Goal: Use online tool/utility: Utilize a website feature to perform a specific function

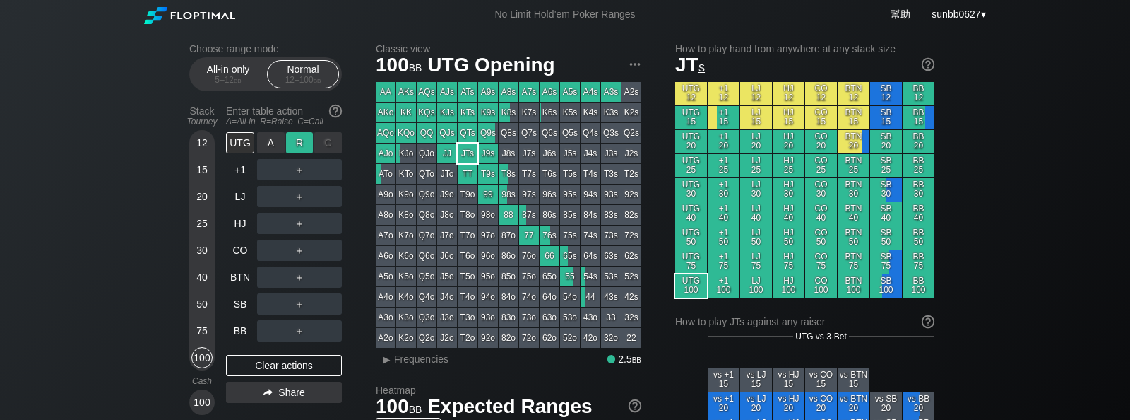
click at [303, 153] on div "R ✕" at bounding box center [300, 142] width 28 height 21
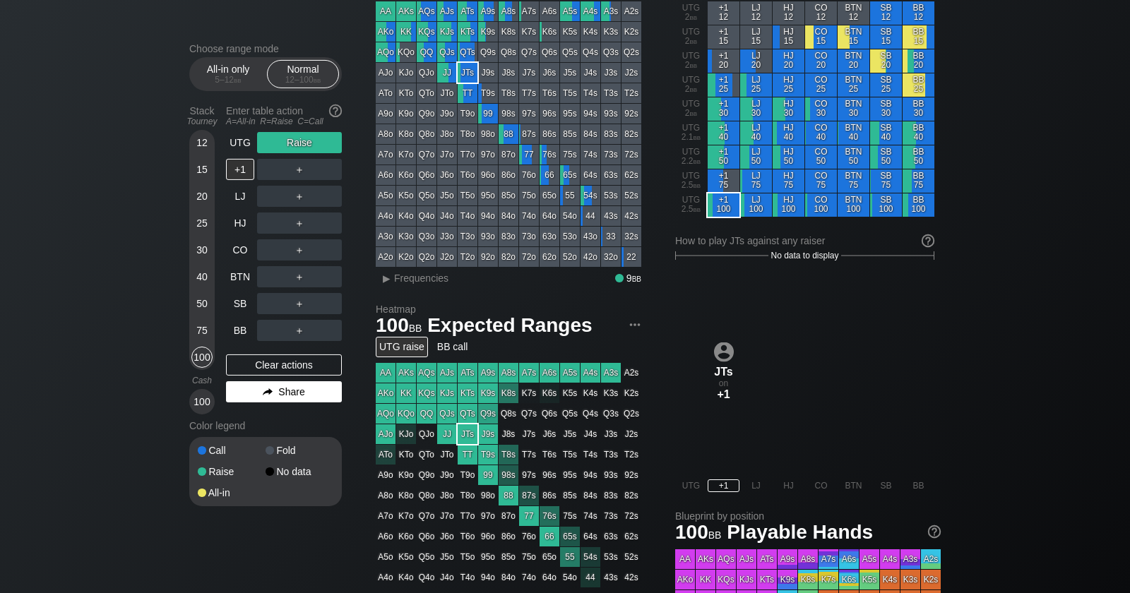
scroll to position [89, 0]
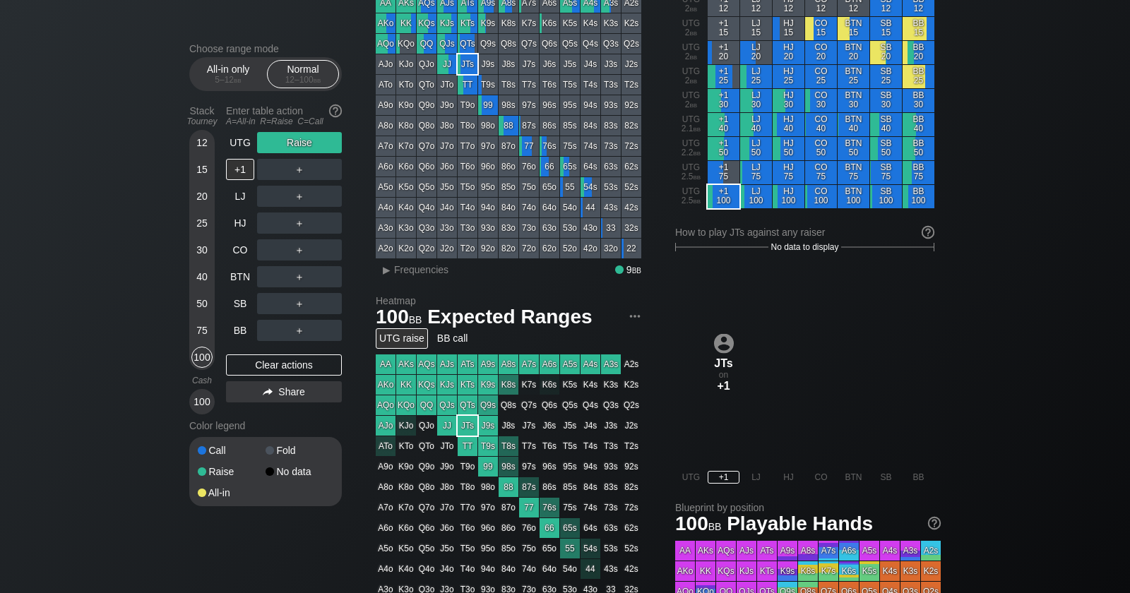
click at [116, 239] on div "Choose range mode All-in only 5 – 12 bb Normal 12 – 100 bb Stack Tourney Enter …" at bounding box center [565, 391] width 1130 height 902
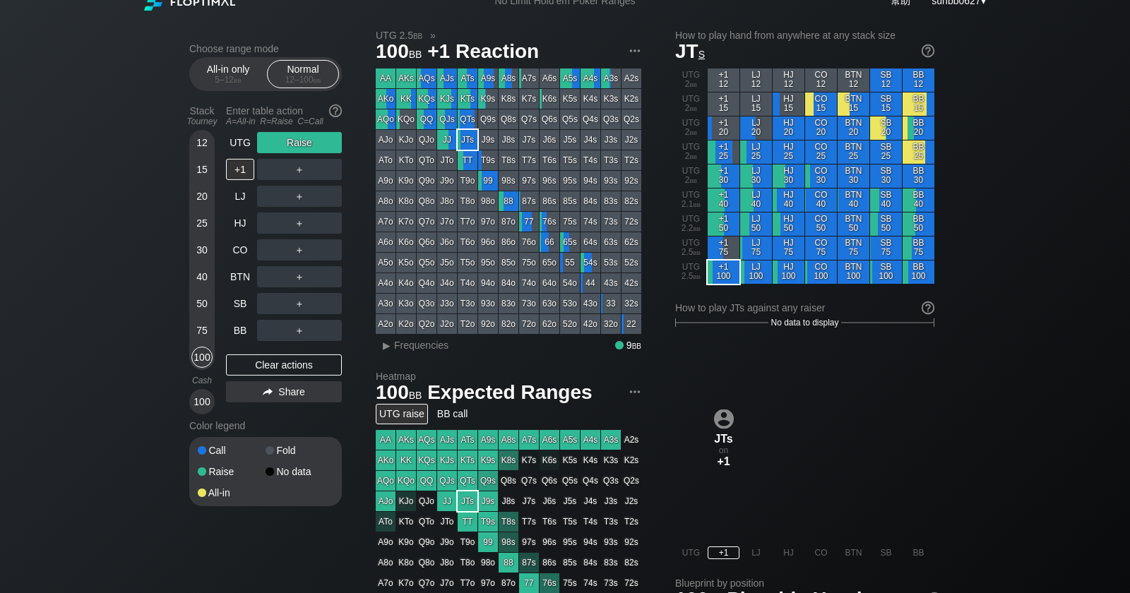
scroll to position [0, 0]
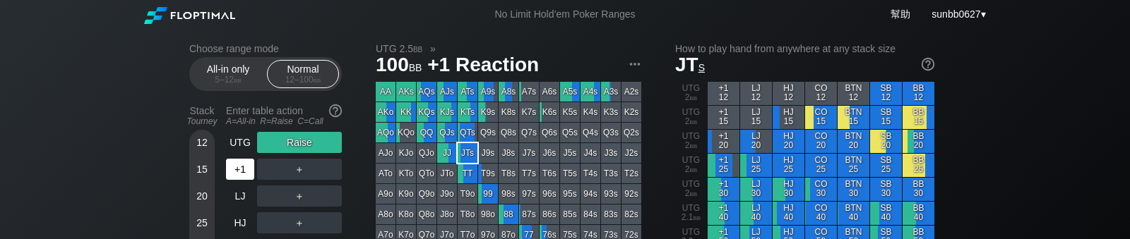
click at [241, 170] on div "+1" at bounding box center [240, 169] width 28 height 21
click at [300, 179] on div "R ✕" at bounding box center [300, 169] width 28 height 21
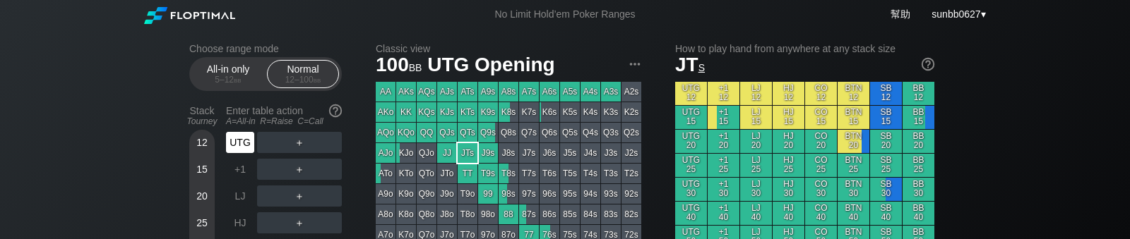
click at [241, 143] on div "UTG" at bounding box center [240, 142] width 28 height 21
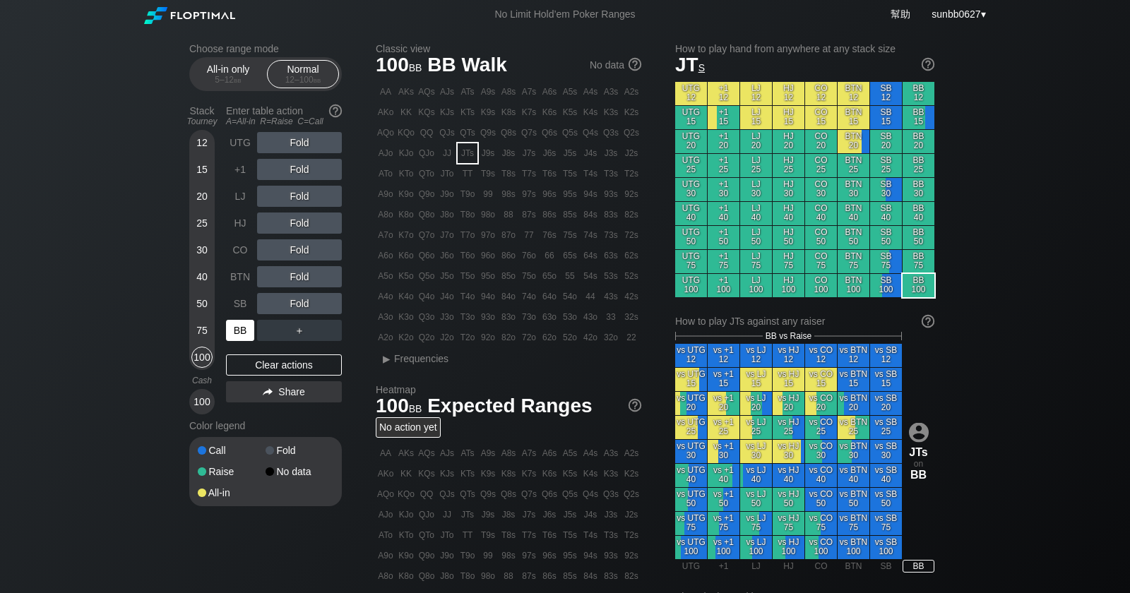
click at [234, 239] on div "BB" at bounding box center [240, 330] width 28 height 21
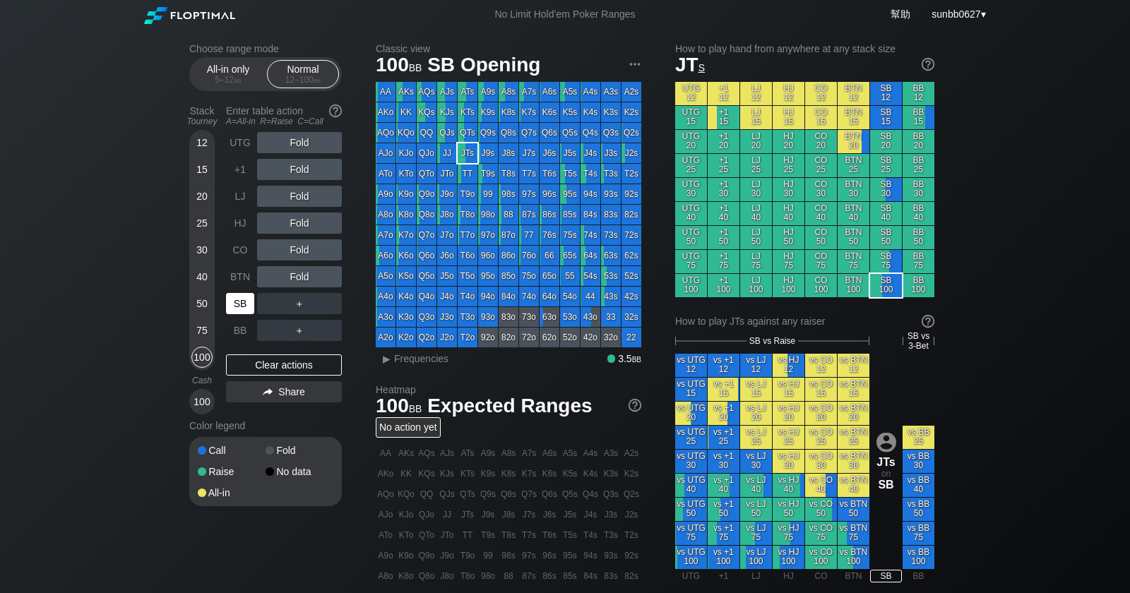
click at [241, 239] on div "SB" at bounding box center [240, 303] width 28 height 21
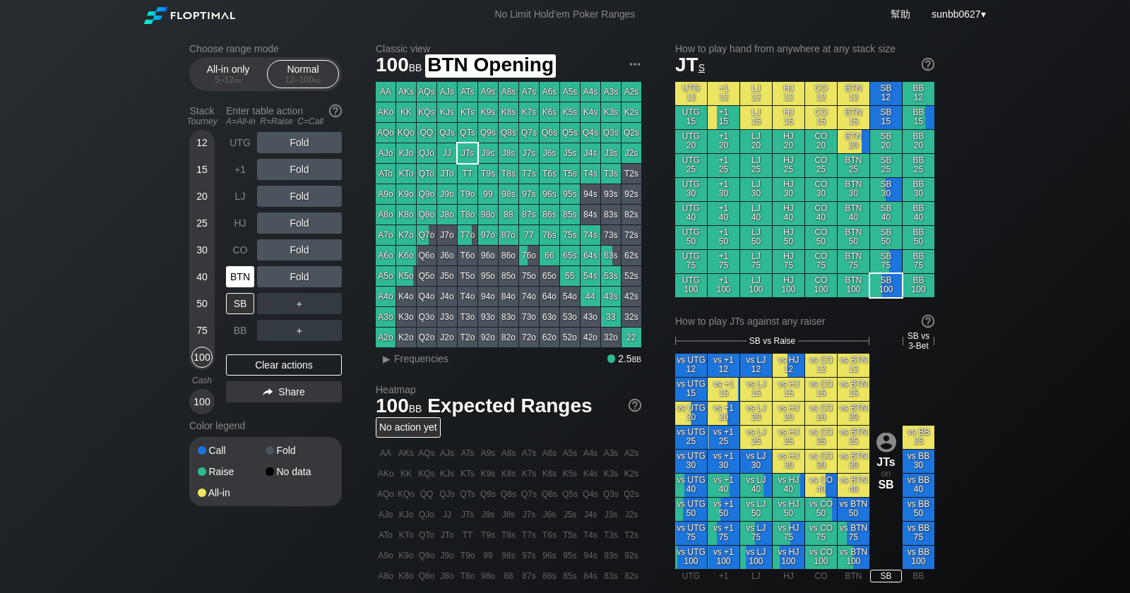
click at [250, 239] on div "BTN" at bounding box center [240, 276] width 28 height 21
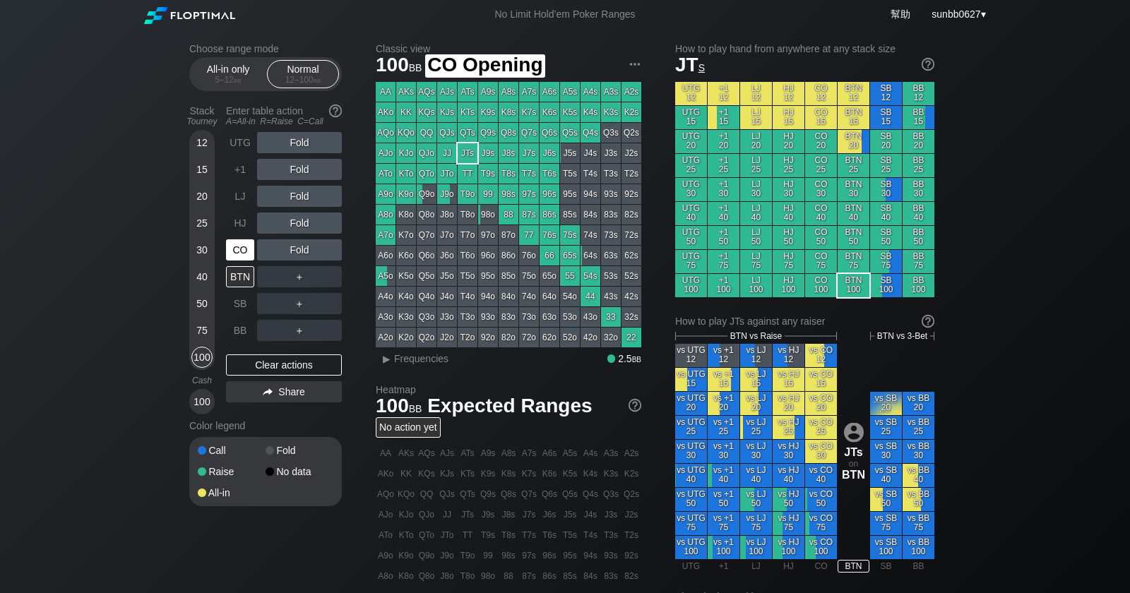
click at [256, 239] on div "CO" at bounding box center [241, 250] width 31 height 27
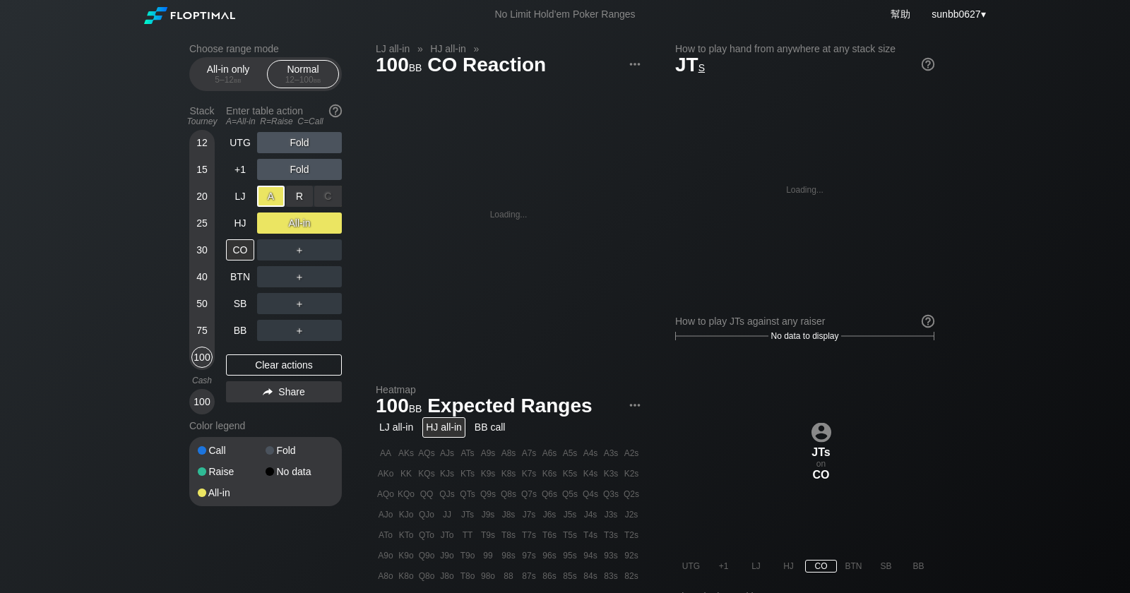
click at [262, 196] on div "A ✕" at bounding box center [271, 196] width 28 height 21
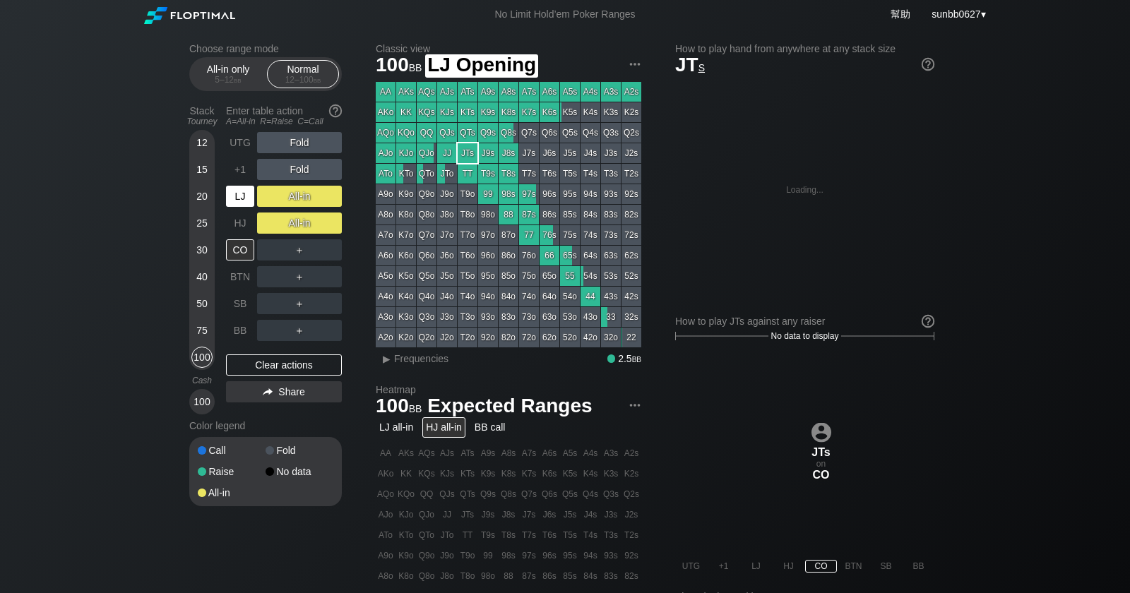
click at [238, 201] on div "LJ" at bounding box center [240, 196] width 28 height 21
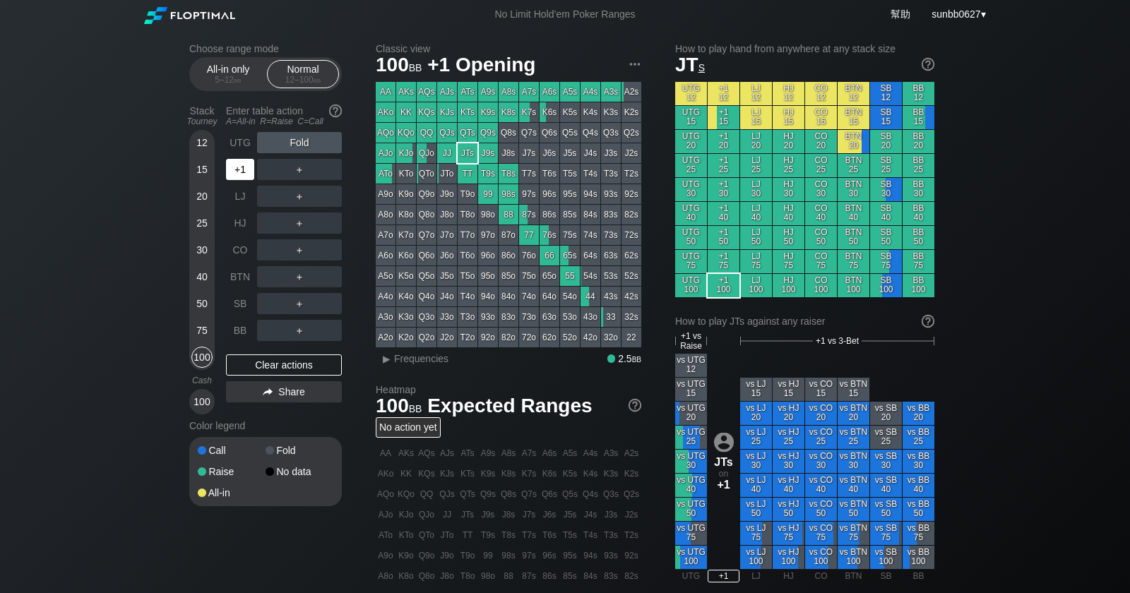
click at [244, 174] on div "+1" at bounding box center [240, 169] width 28 height 21
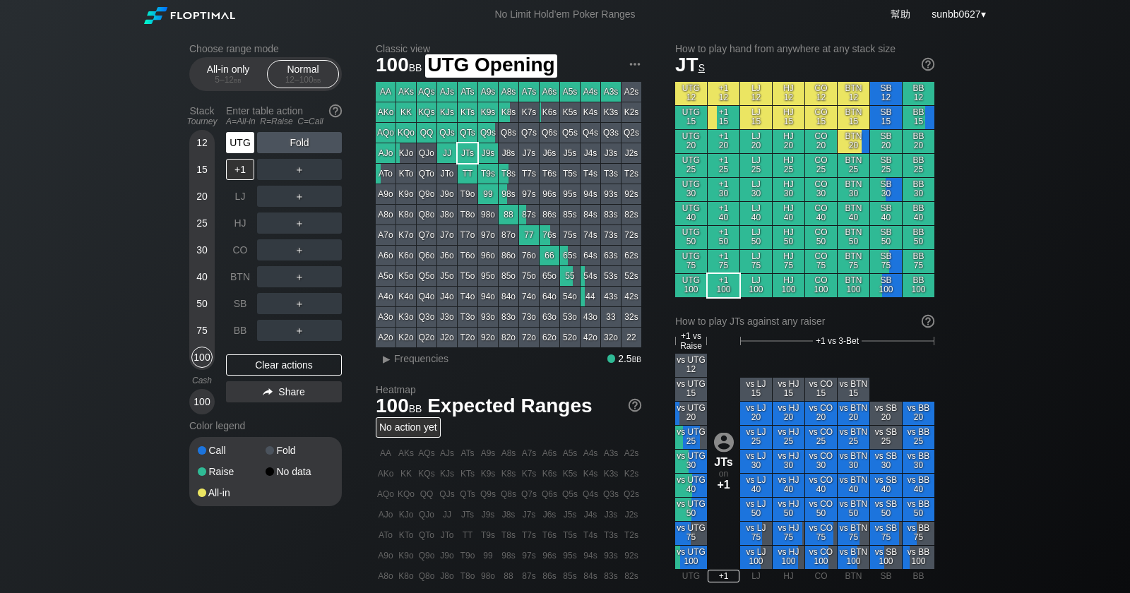
click at [244, 150] on div "UTG" at bounding box center [240, 142] width 28 height 21
